Goal: Information Seeking & Learning: Find specific fact

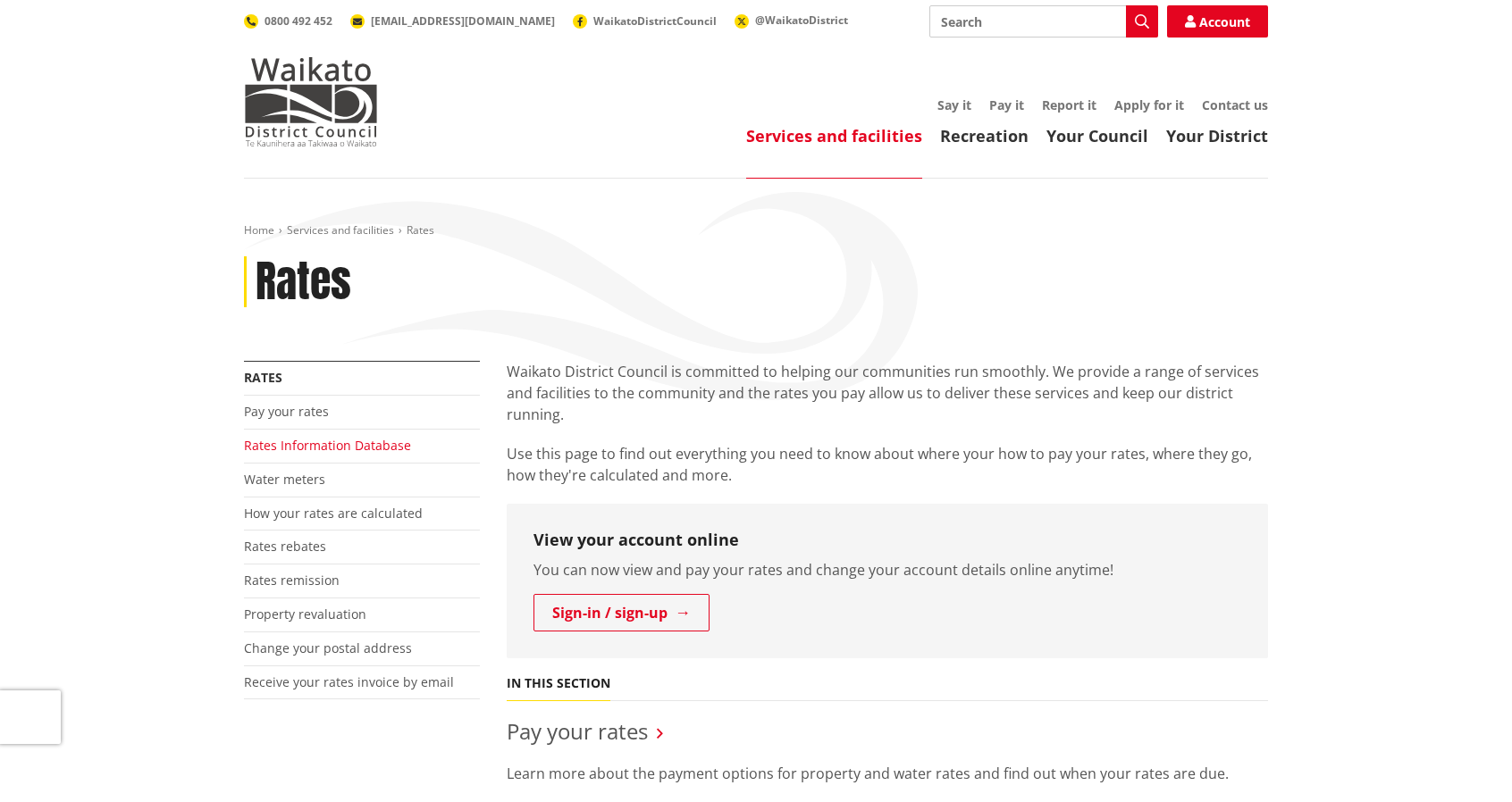
click at [318, 446] on link "Rates Information Database" at bounding box center [328, 446] width 167 height 17
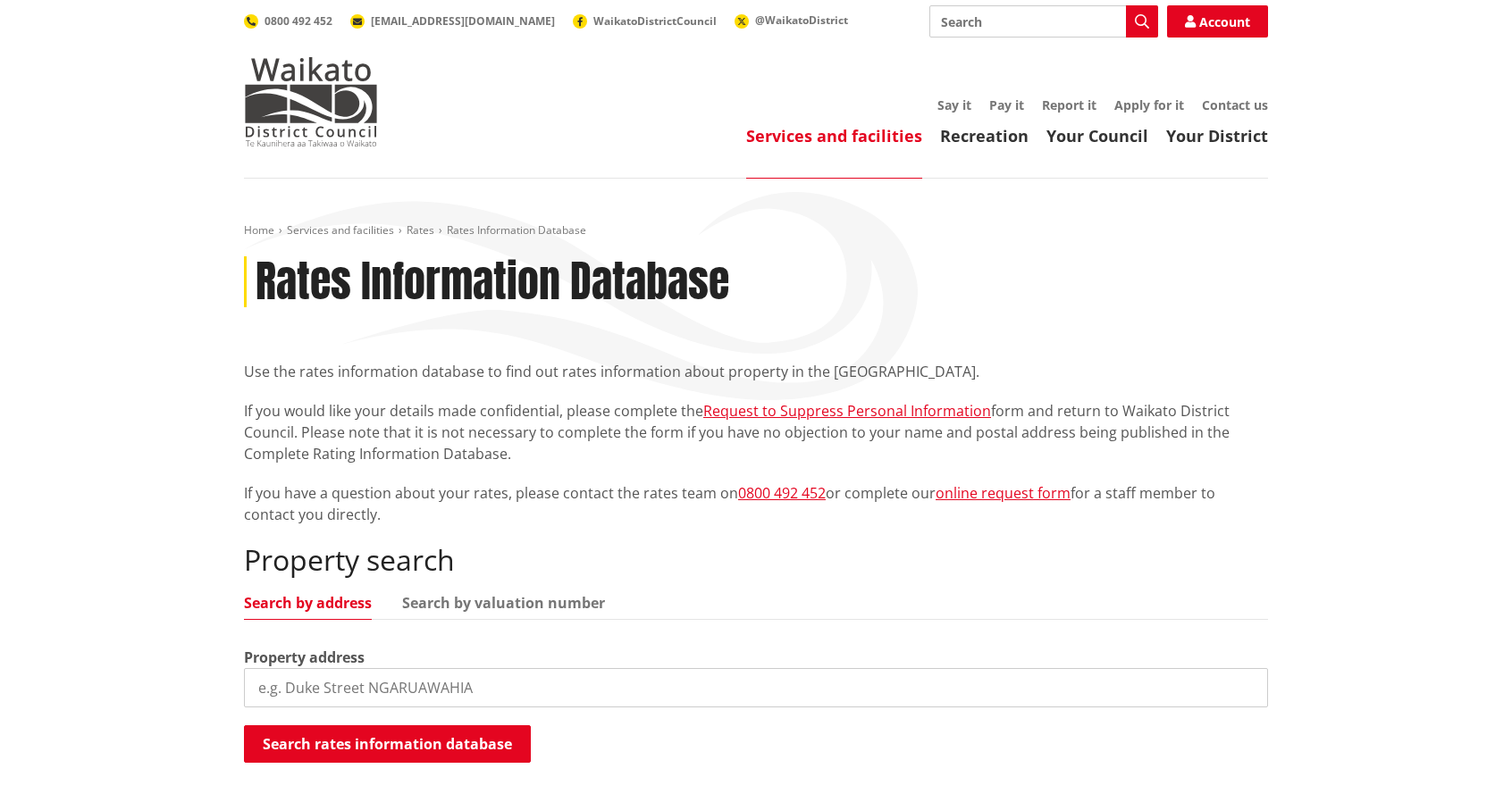
scroll to position [268, 0]
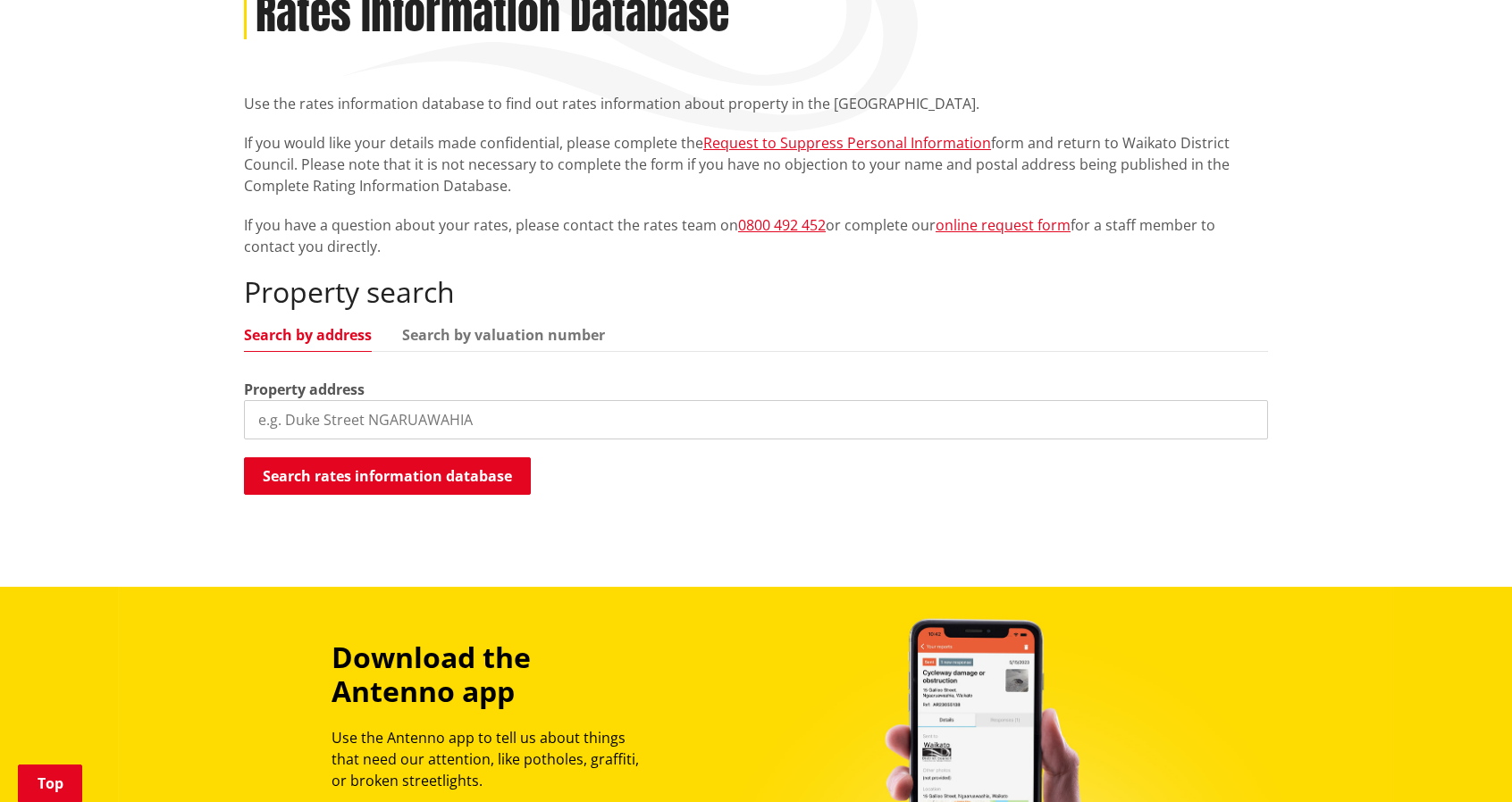
click at [607, 433] on input "search" at bounding box center [756, 420] width 1024 height 39
type input "9 toka tuu street"
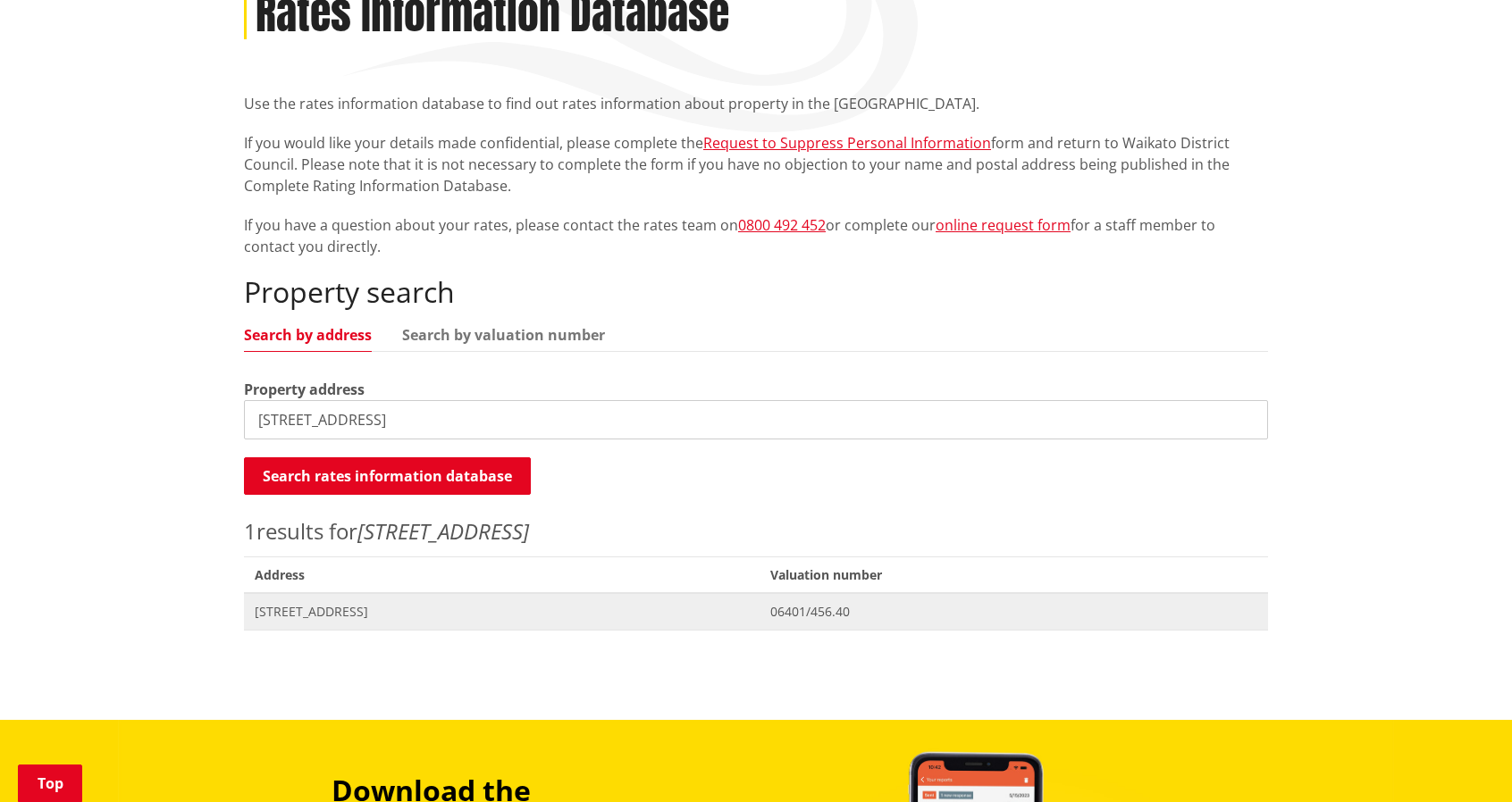
click at [315, 611] on span "9 Toka Tuu Street RAGLAN" at bounding box center [501, 612] width 494 height 18
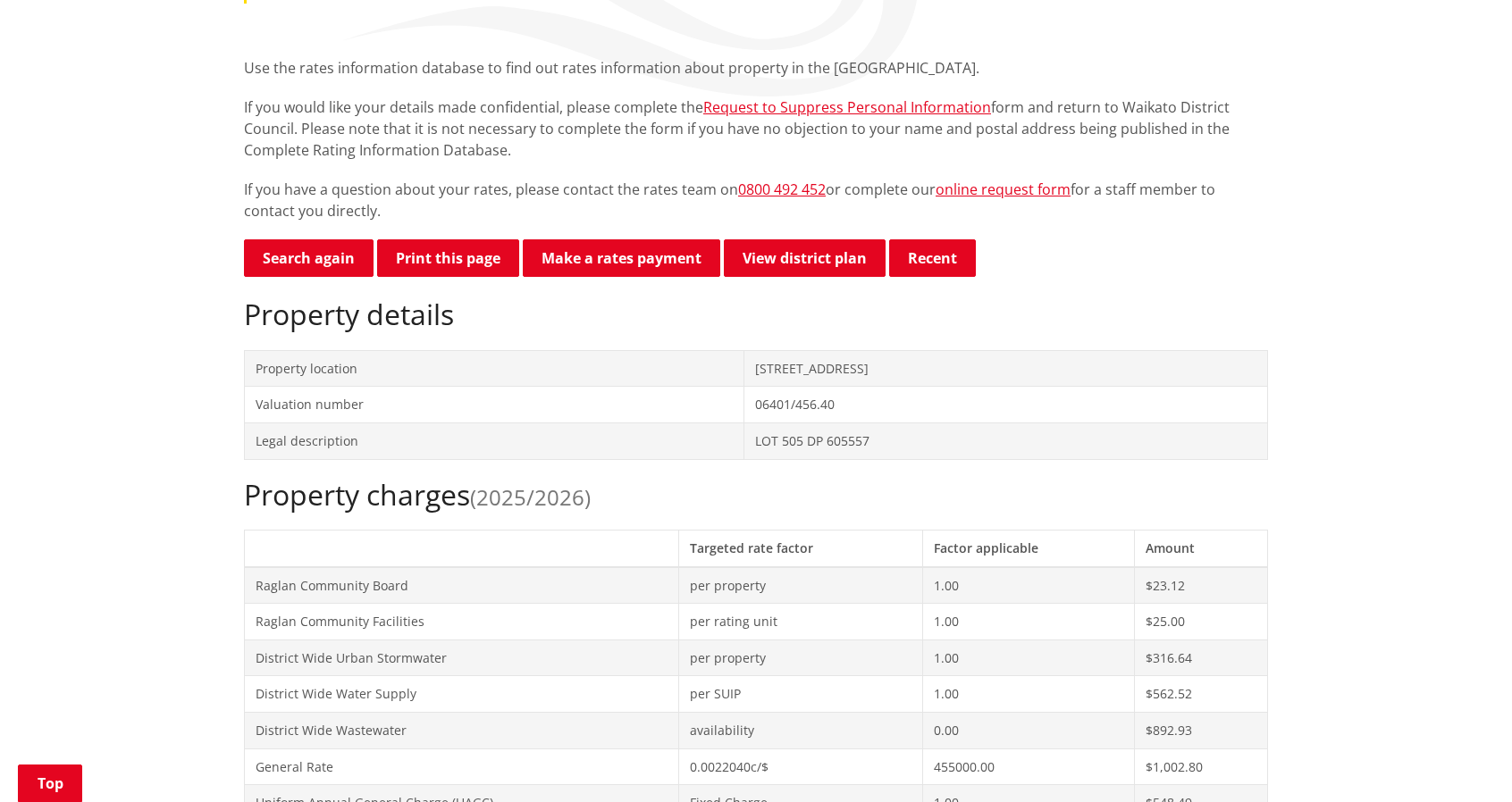
scroll to position [89, 0]
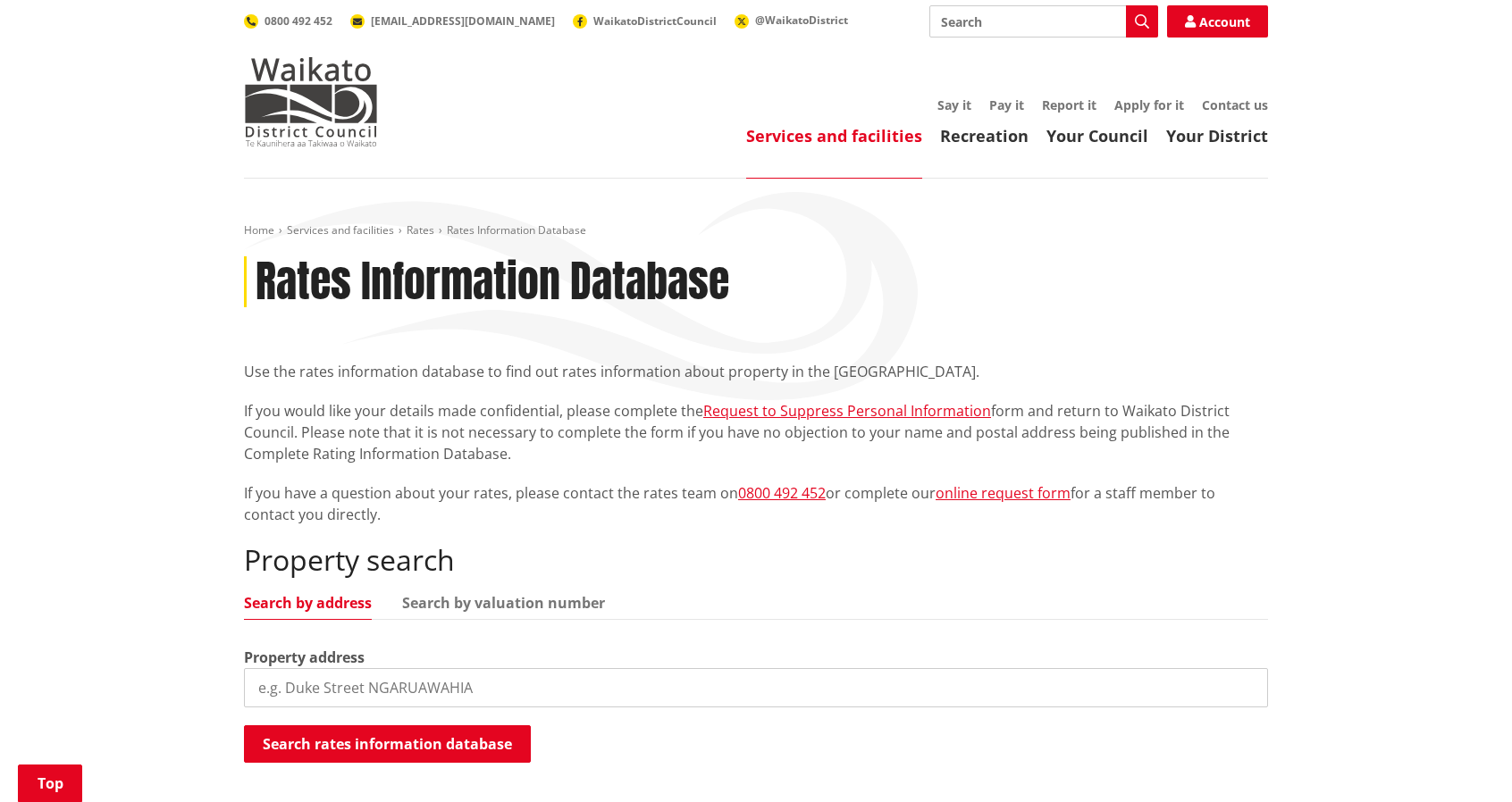
scroll to position [268, 0]
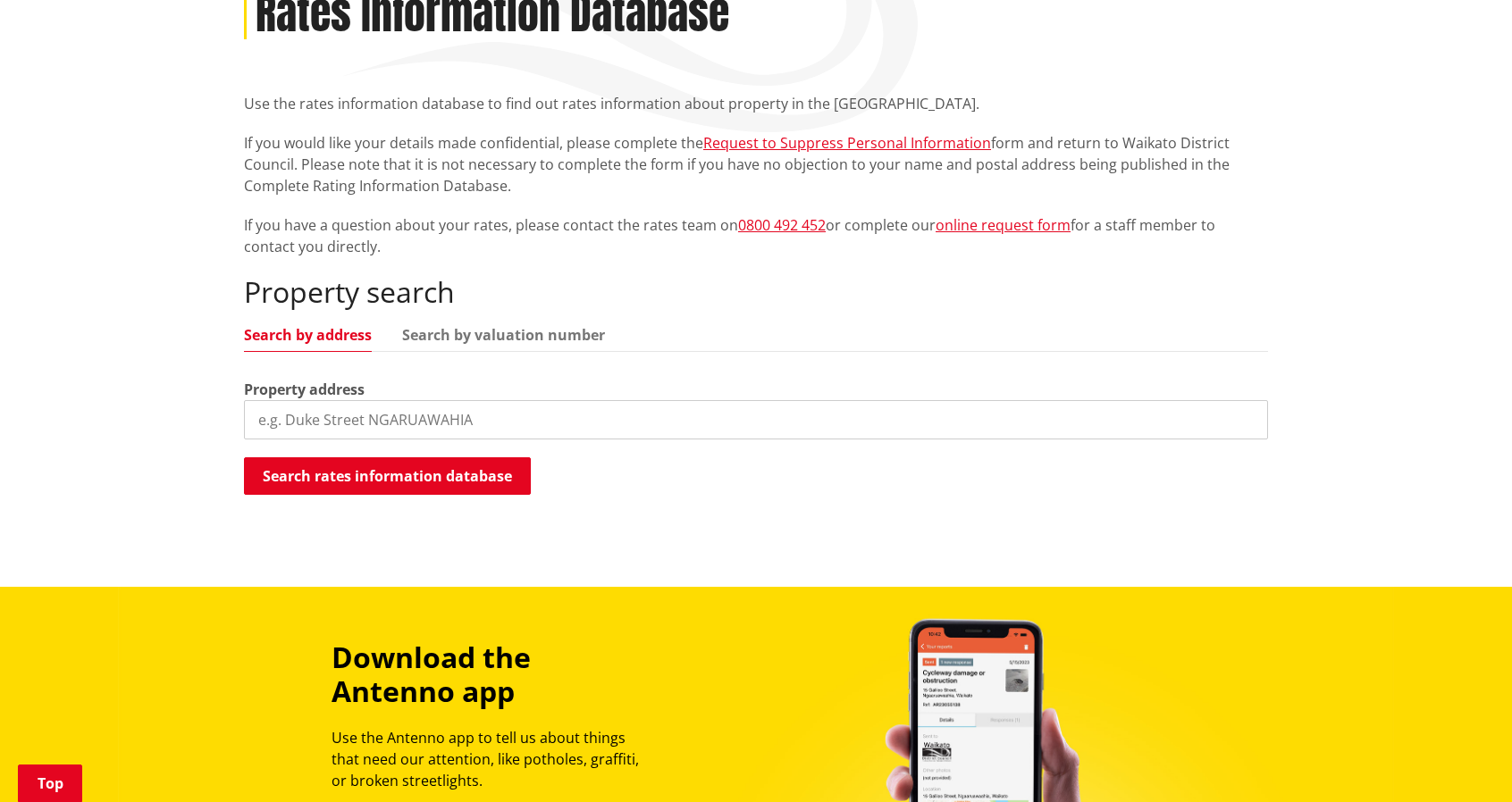
click at [393, 412] on input "search" at bounding box center [756, 420] width 1024 height 39
type input "12 toka tuu street"
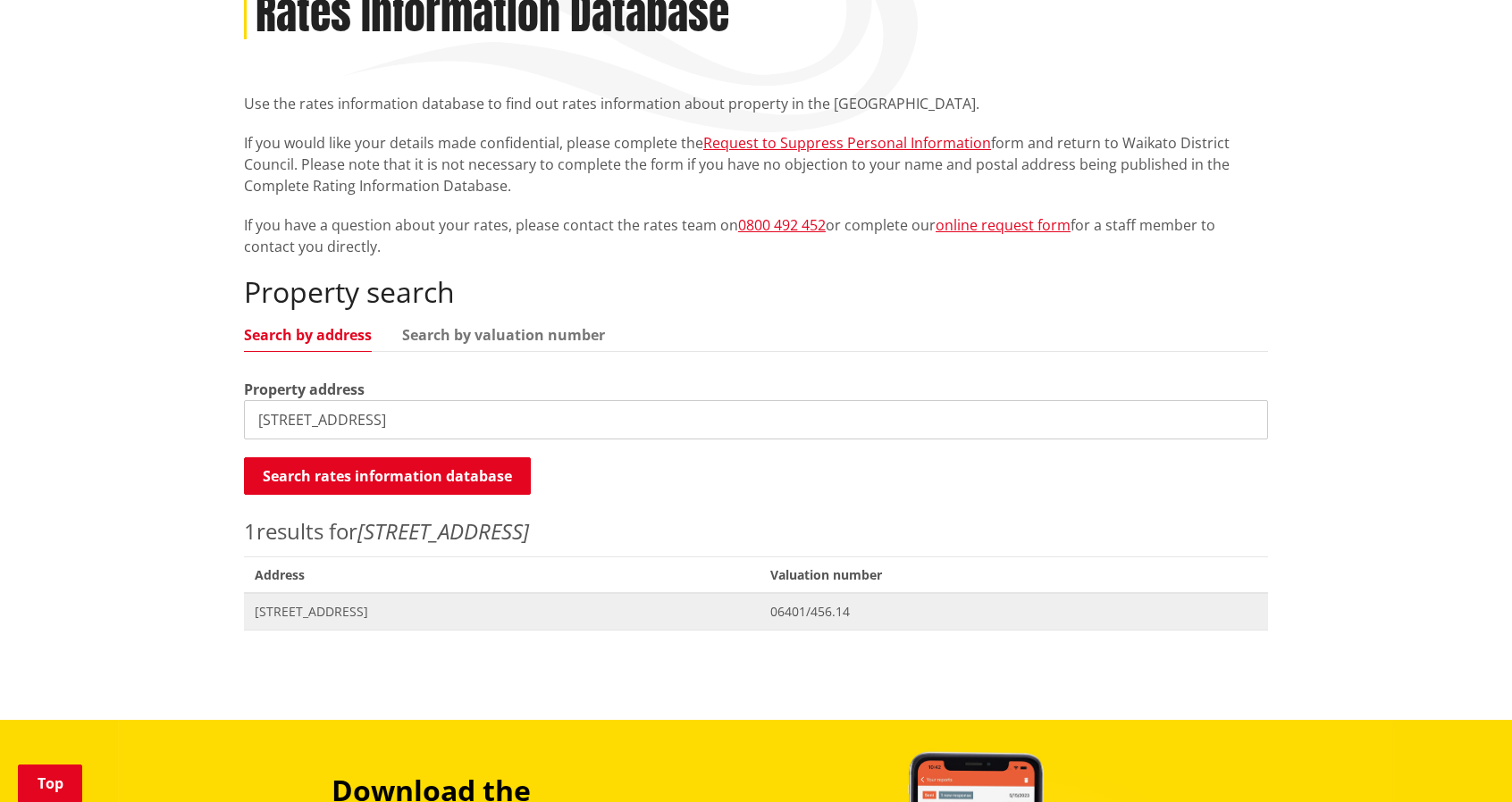
click at [360, 615] on span "12 Toka Tuu Street RAGLAN" at bounding box center [501, 612] width 494 height 18
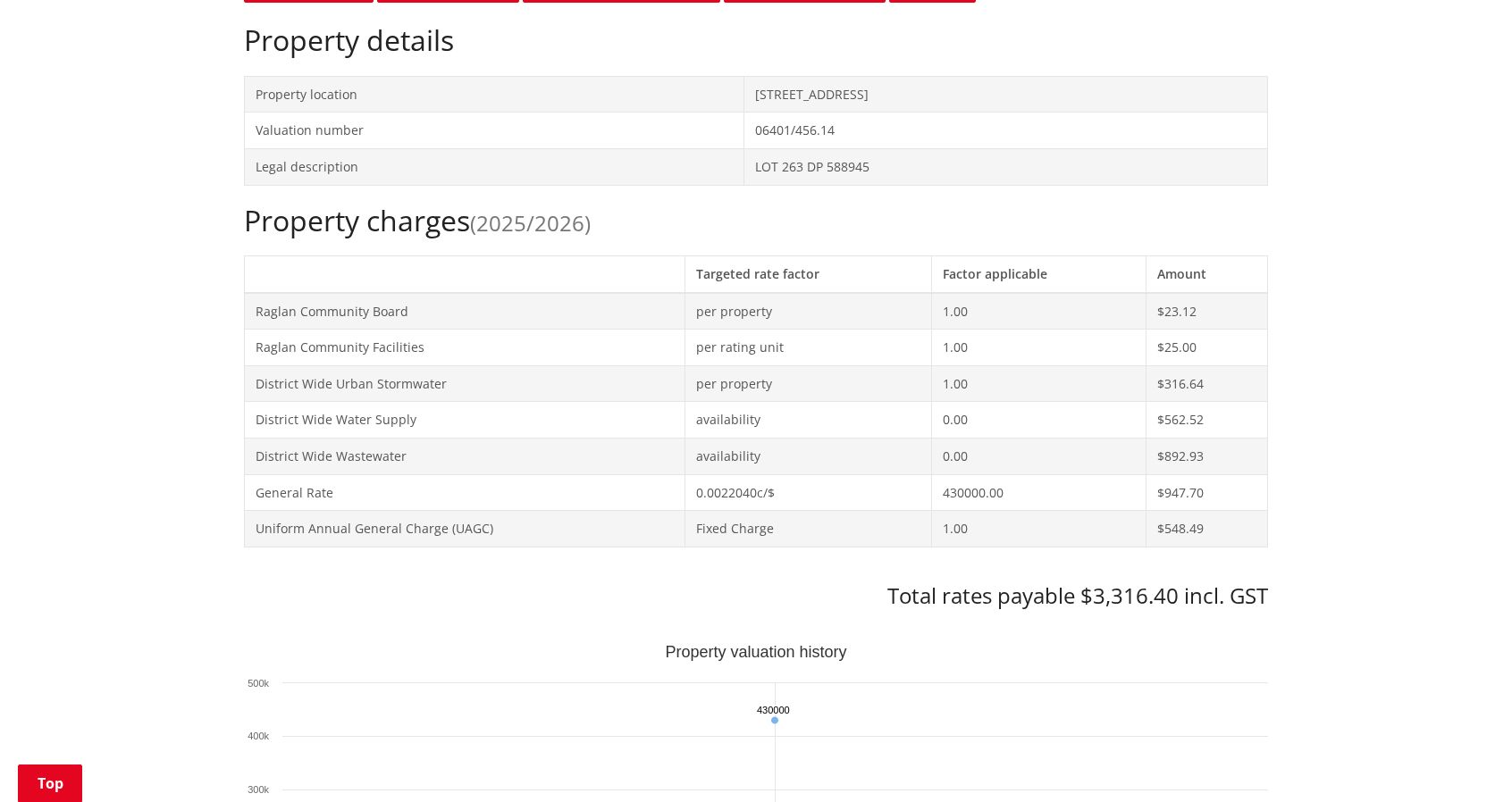
scroll to position [459, 0]
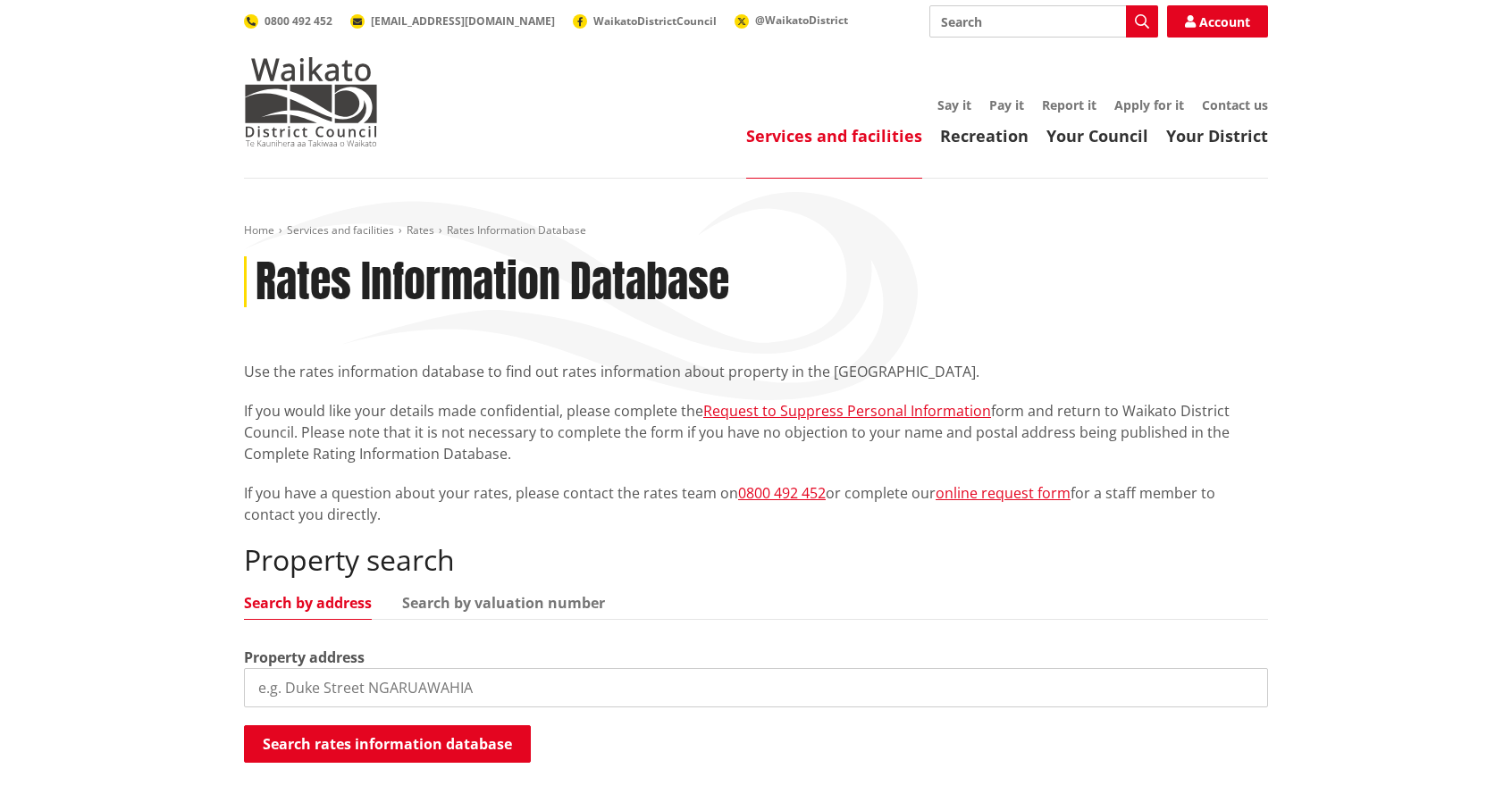
scroll to position [268, 0]
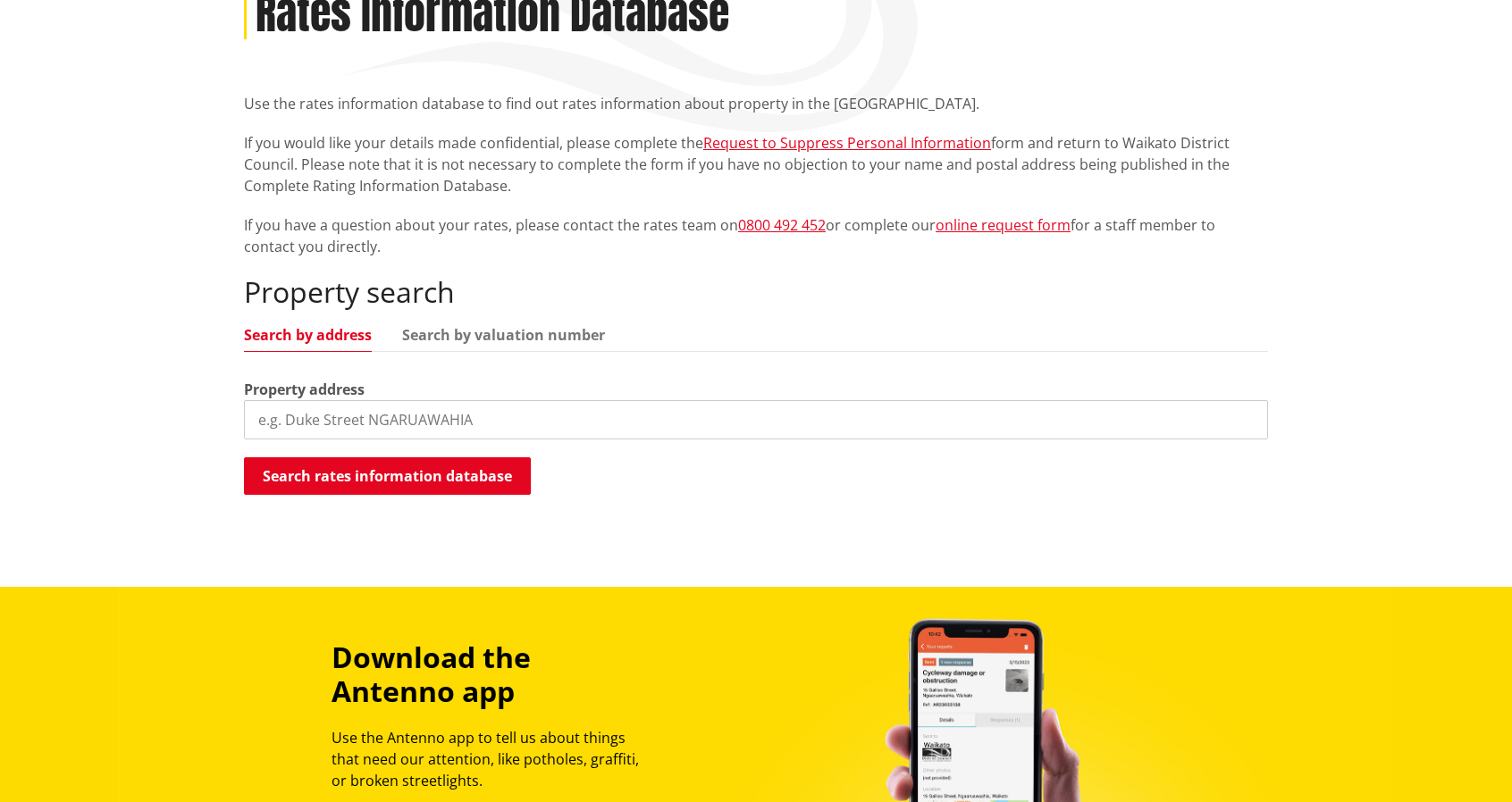
click at [327, 420] on input "search" at bounding box center [756, 420] width 1024 height 39
type input "[STREET_ADDRESS]"
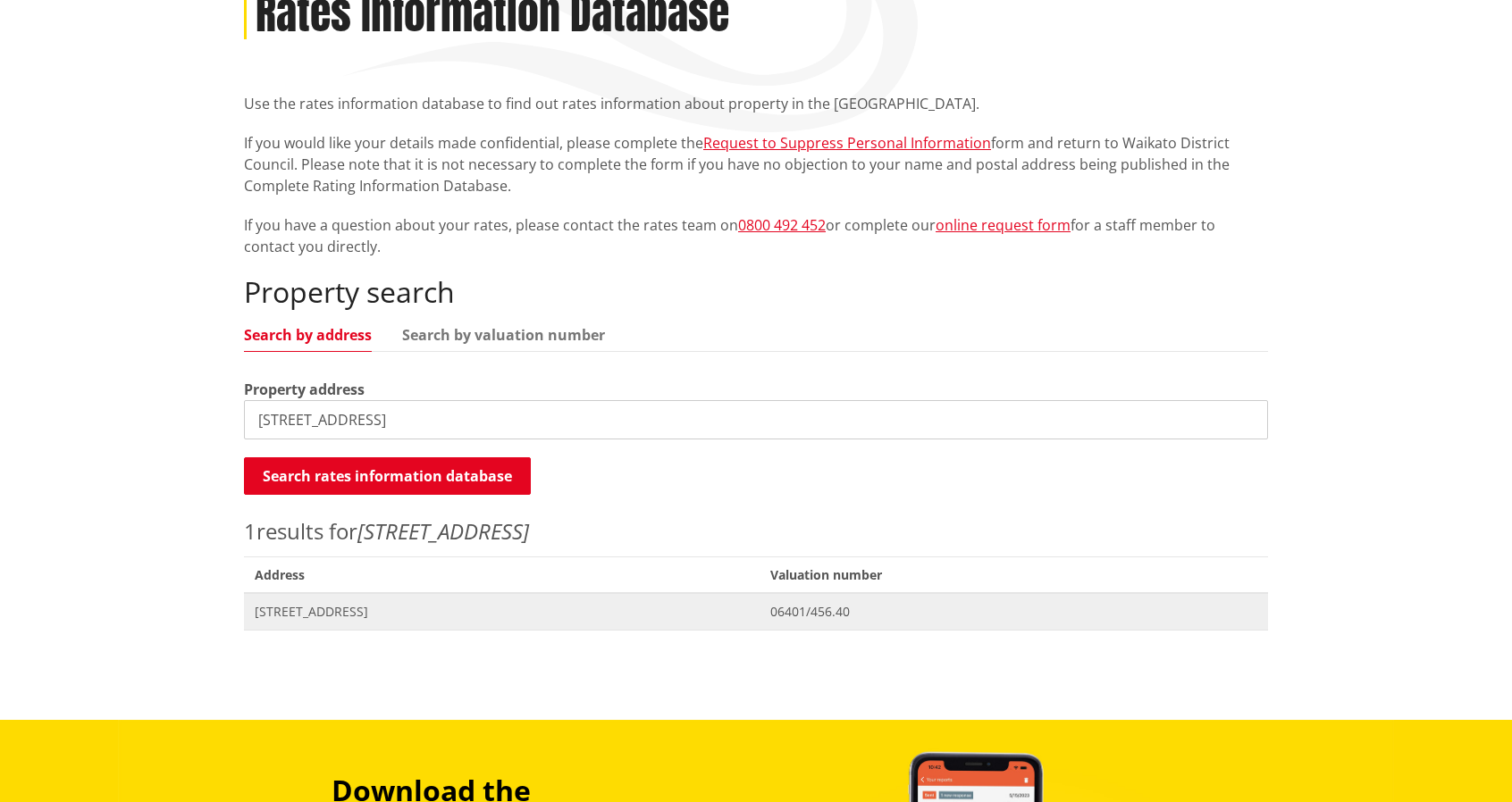
click at [339, 616] on span "[STREET_ADDRESS]" at bounding box center [501, 612] width 494 height 18
